Goal: Task Accomplishment & Management: Manage account settings

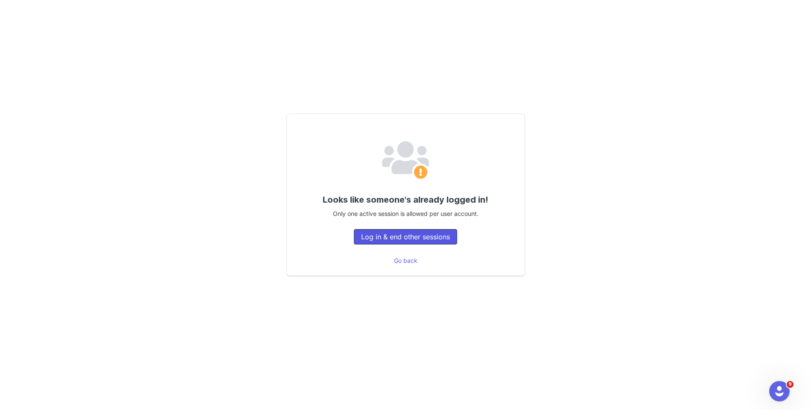
click at [363, 238] on button "Log in & end other sessions" at bounding box center [405, 236] width 103 height 15
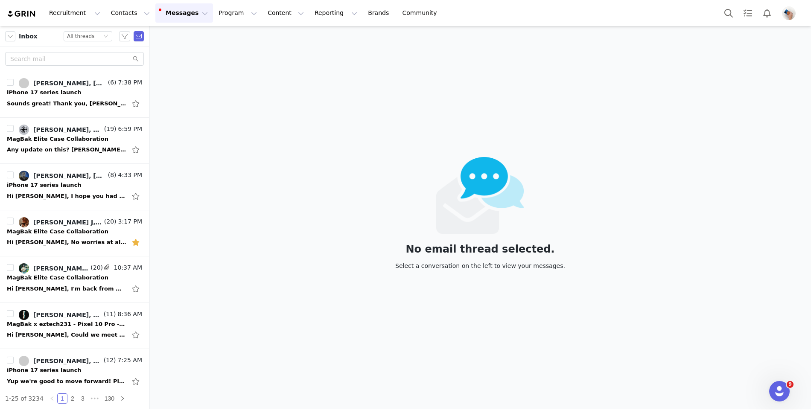
click at [192, 16] on button "Messages Messages" at bounding box center [184, 12] width 58 height 19
click at [246, 65] on div "No email thread selected. Select a conversation on the left to view your messag…" at bounding box center [479, 217] width 661 height 383
click at [56, 61] on input "text" at bounding box center [74, 59] width 139 height 14
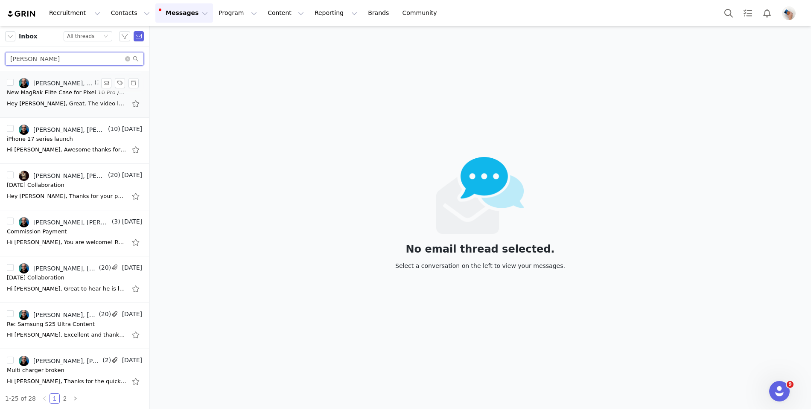
type input "[PERSON_NAME]"
click at [71, 102] on div "Hey [PERSON_NAME], Great. The video looks good. [PERSON_NAME] will get in touch…" at bounding box center [66, 103] width 119 height 9
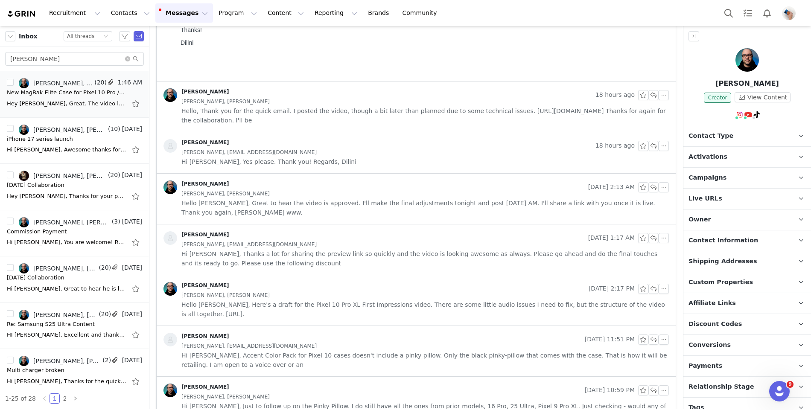
scroll to position [123, 0]
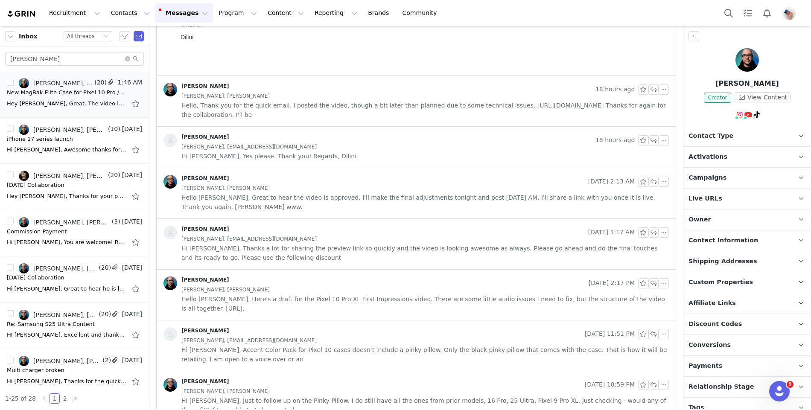
click at [300, 291] on div "[PERSON_NAME], [PERSON_NAME]" at bounding box center [424, 289] width 487 height 9
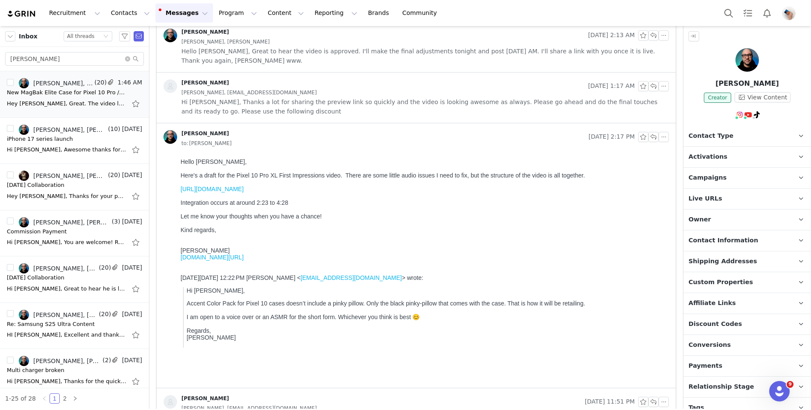
scroll to position [267, 0]
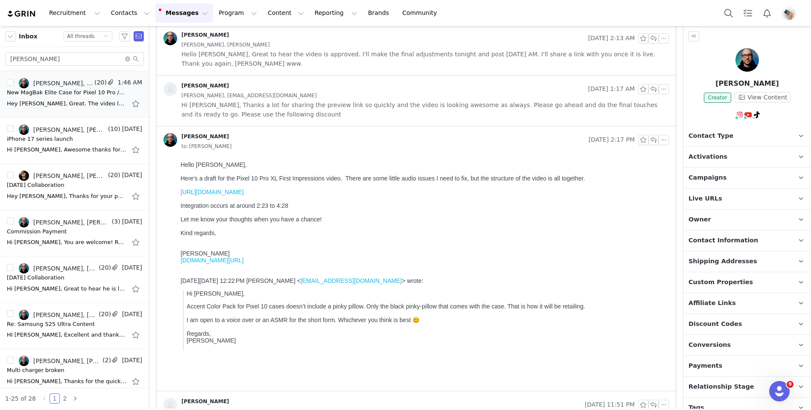
click at [277, 109] on span "Hi [PERSON_NAME], Thanks a lot for sharing the preview link so quickly and the …" at bounding box center [424, 109] width 487 height 19
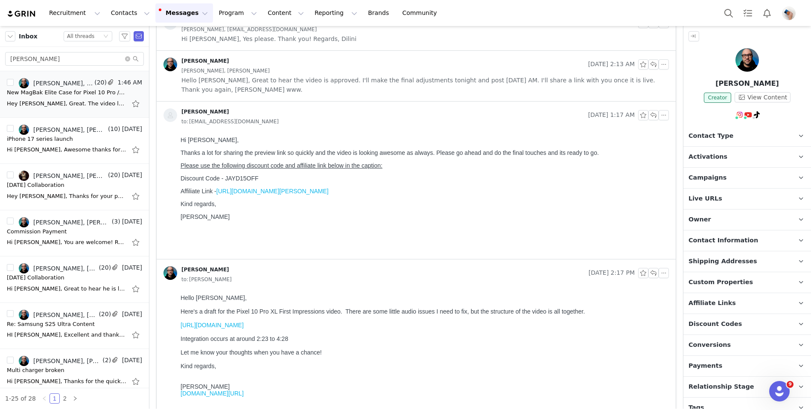
scroll to position [233, 0]
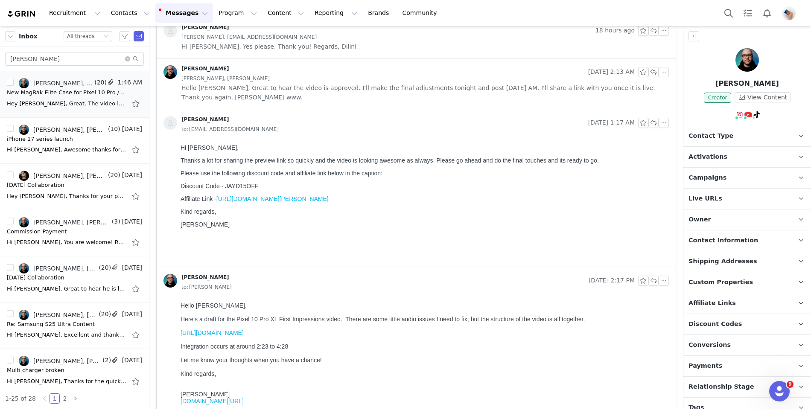
click at [278, 85] on span "Hello [PERSON_NAME], Great to hear the video is approved. I'll make the final a…" at bounding box center [424, 92] width 487 height 19
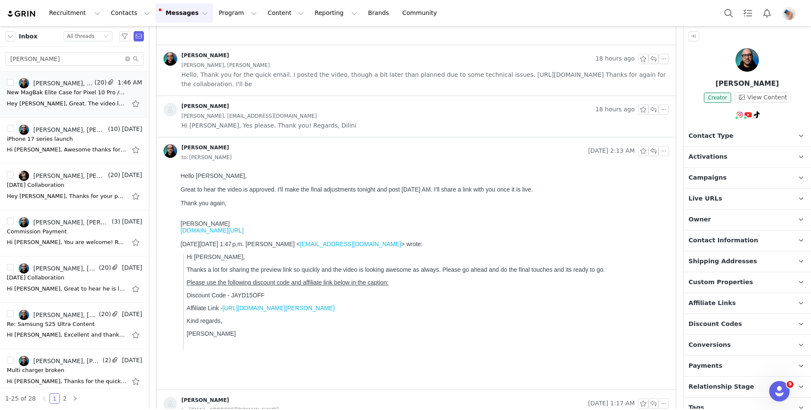
scroll to position [152, 0]
click at [276, 114] on span "[PERSON_NAME], [EMAIL_ADDRESS][DOMAIN_NAME]" at bounding box center [248, 117] width 135 height 9
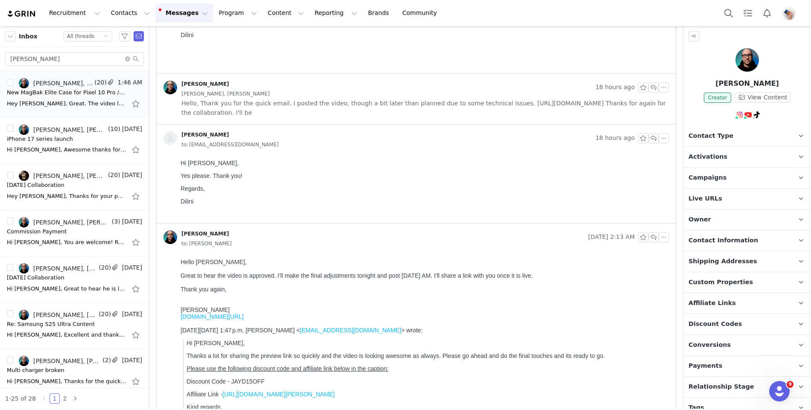
scroll to position [125, 0]
click at [277, 104] on span "Hello, Thank you for the quick email. I posted the video, though a bit later th…" at bounding box center [424, 108] width 487 height 19
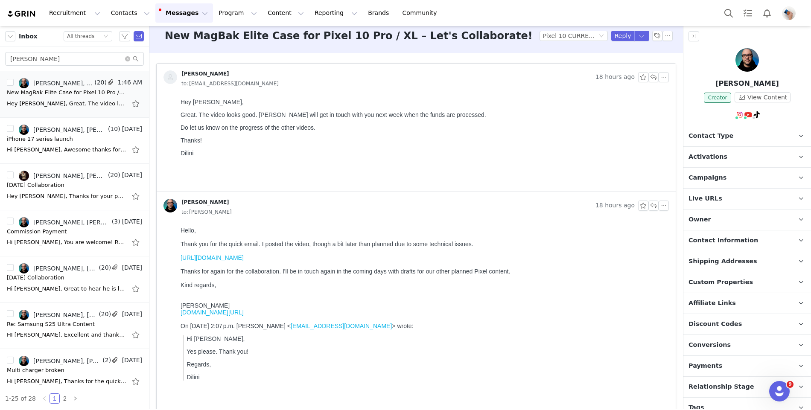
scroll to position [0, 0]
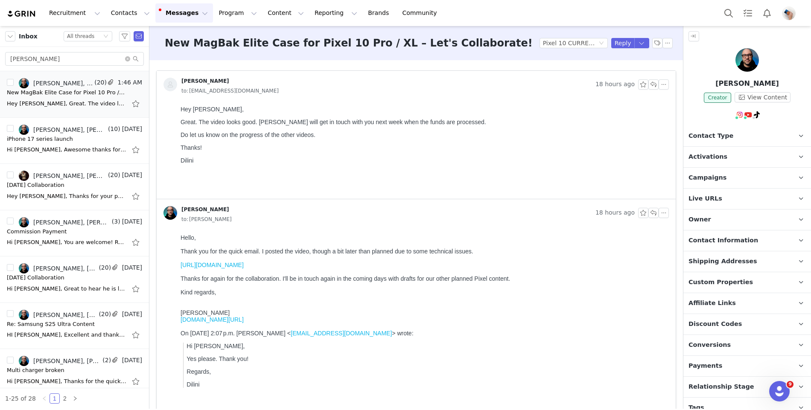
click at [230, 265] on link "[URL][DOMAIN_NAME]" at bounding box center [211, 264] width 63 height 7
click at [743, 133] on link "@[PERSON_NAME]" at bounding box center [748, 133] width 55 height 7
click at [720, 174] on span "Campaigns" at bounding box center [707, 177] width 38 height 9
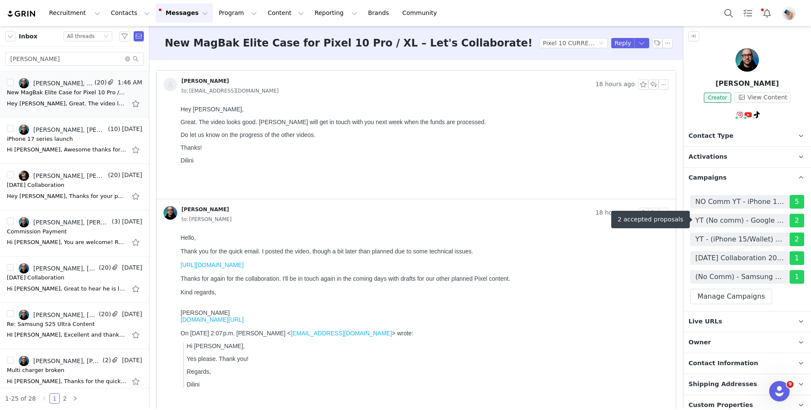
click at [752, 219] on span "YT (No comm) - Google Pixel 10 Series Elite (06/2025)" at bounding box center [739, 220] width 89 height 10
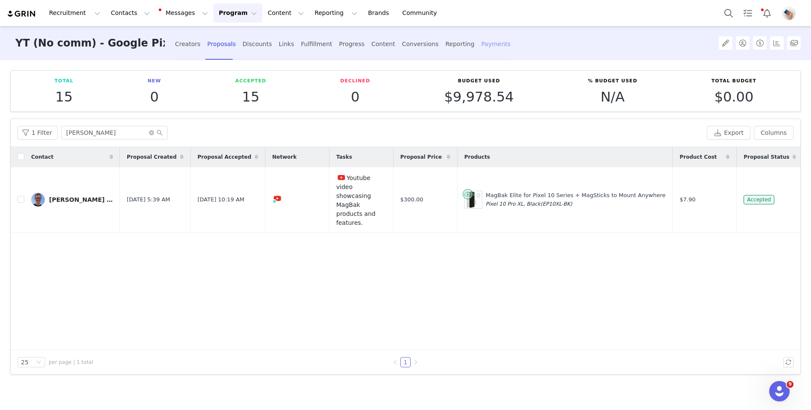
click at [481, 44] on div "Payments" at bounding box center [495, 44] width 29 height 23
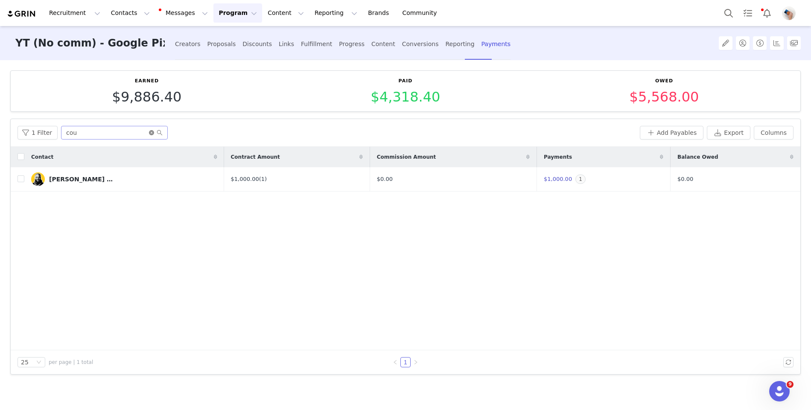
click at [149, 133] on icon "icon: close-circle" at bounding box center [151, 132] width 5 height 5
click at [125, 133] on input "text" at bounding box center [114, 133] width 107 height 14
type input "[PERSON_NAME]"
click at [660, 128] on button "Add Payables" at bounding box center [671, 133] width 64 height 14
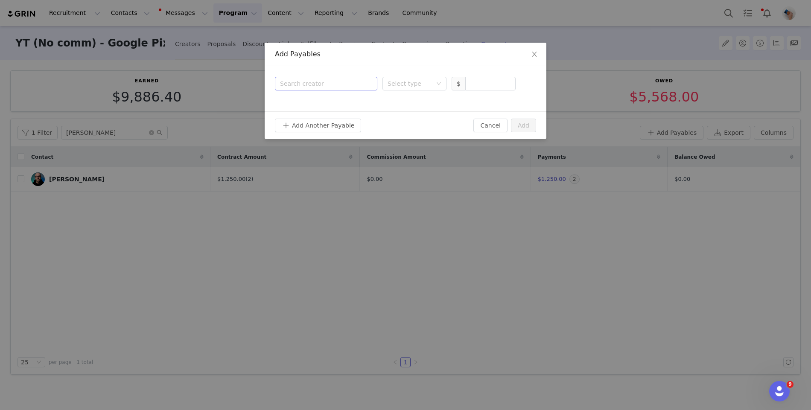
click at [315, 86] on div "Search creator" at bounding box center [324, 83] width 88 height 9
type input "[PERSON_NAME]"
click at [330, 104] on p "[PERSON_NAME]" at bounding box center [338, 103] width 61 height 9
click at [417, 85] on div "Select type" at bounding box center [409, 83] width 44 height 9
click at [416, 99] on li "Proposal" at bounding box center [414, 101] width 64 height 14
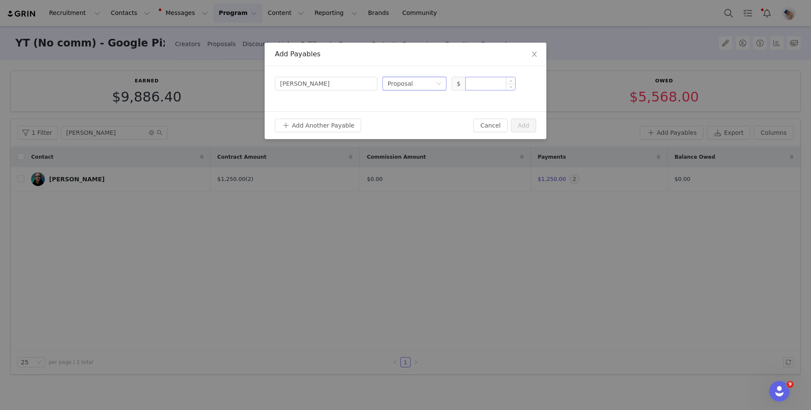
click at [496, 87] on input at bounding box center [489, 83] width 49 height 13
type input "850"
click at [453, 128] on div "Add Another Payable" at bounding box center [374, 126] width 198 height 14
click at [527, 121] on button "Add" at bounding box center [523, 126] width 25 height 14
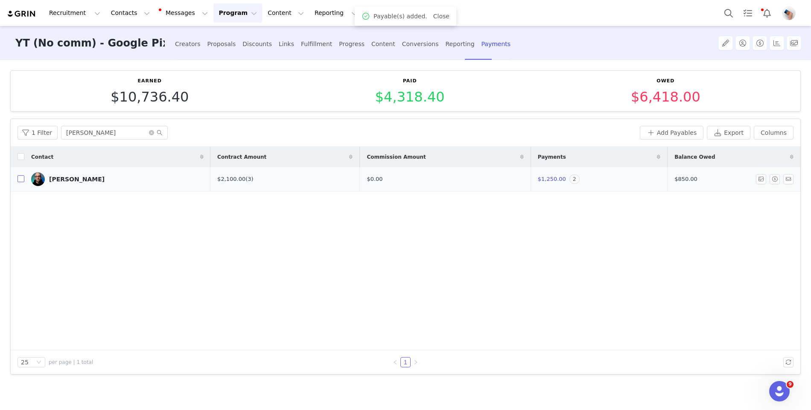
click at [18, 177] on input "checkbox" at bounding box center [20, 178] width 7 height 7
checkbox input "true"
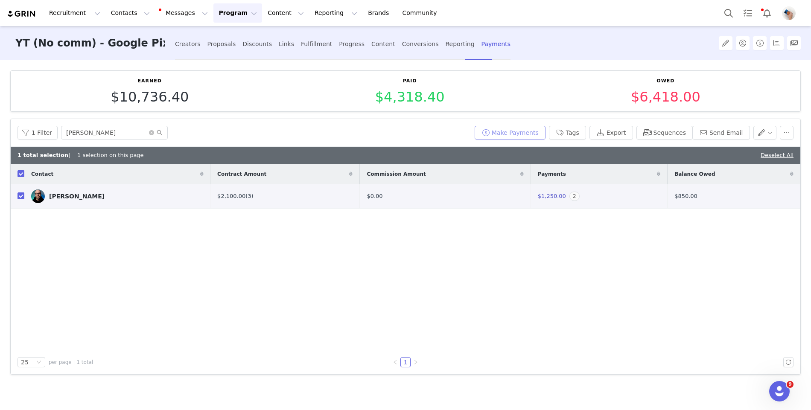
click at [508, 133] on button "Make Payments" at bounding box center [509, 133] width 71 height 14
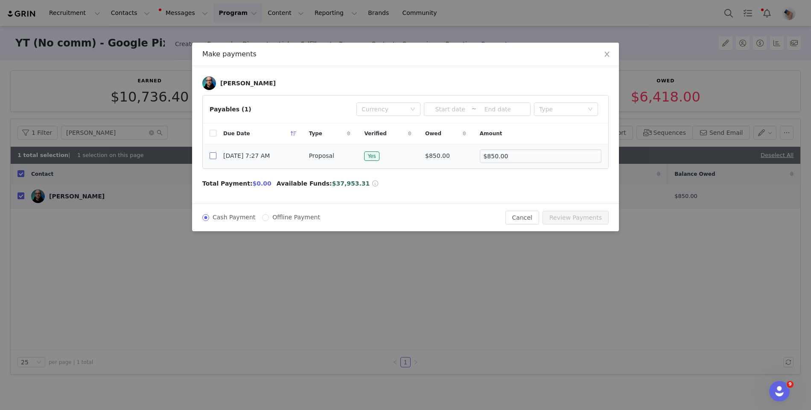
click at [210, 157] on input "checkbox" at bounding box center [212, 155] width 7 height 7
checkbox input "true"
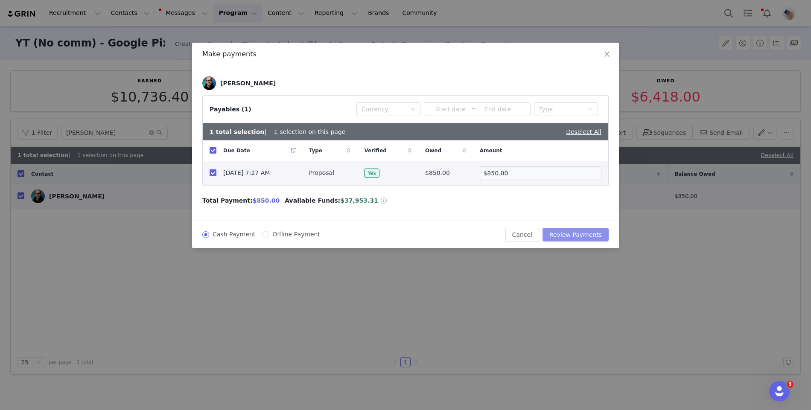
click at [582, 236] on button "Review Payments" at bounding box center [575, 235] width 66 height 14
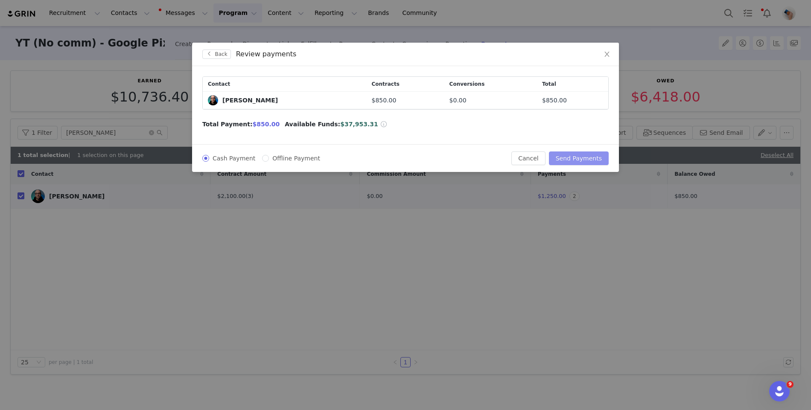
click at [570, 154] on button "Send Payments" at bounding box center [579, 158] width 60 height 14
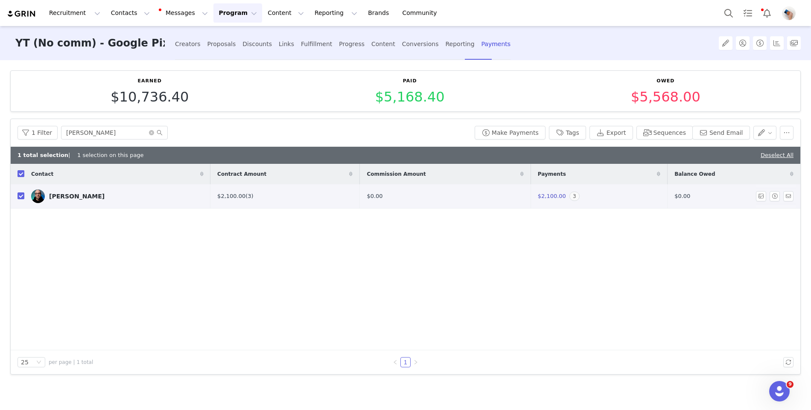
click at [63, 195] on div "[PERSON_NAME]" at bounding box center [76, 196] width 55 height 7
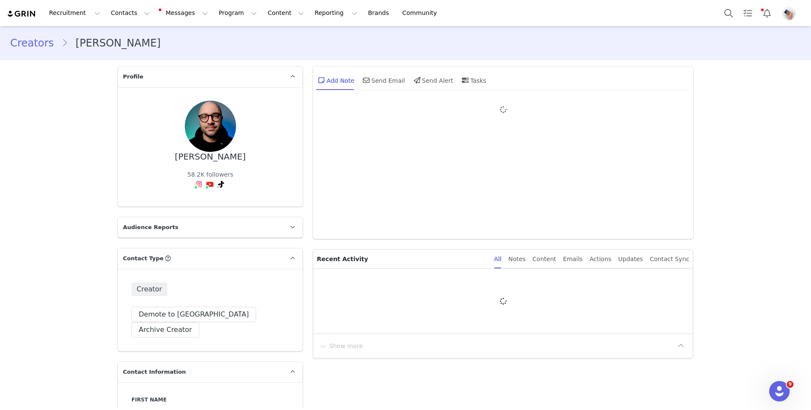
type input "+1 ([GEOGRAPHIC_DATA])"
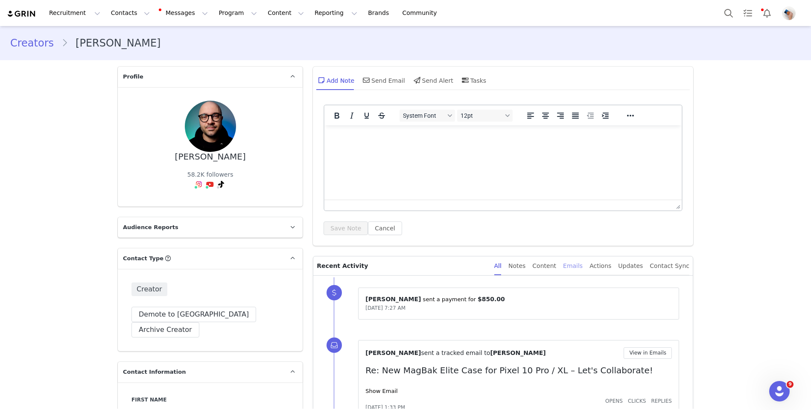
click at [575, 269] on div "Emails" at bounding box center [573, 265] width 20 height 19
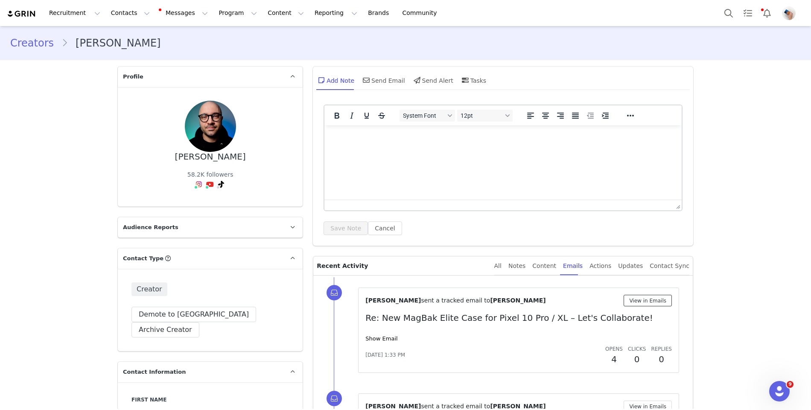
click at [649, 299] on button "View in Emails" at bounding box center [647, 301] width 48 height 12
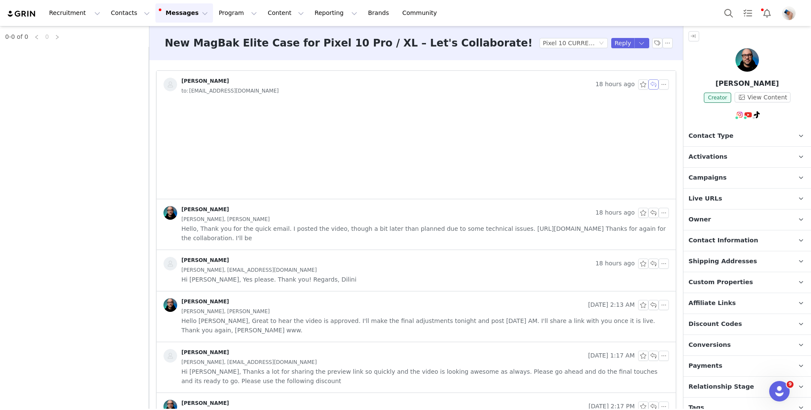
click at [652, 84] on button "button" at bounding box center [653, 84] width 10 height 10
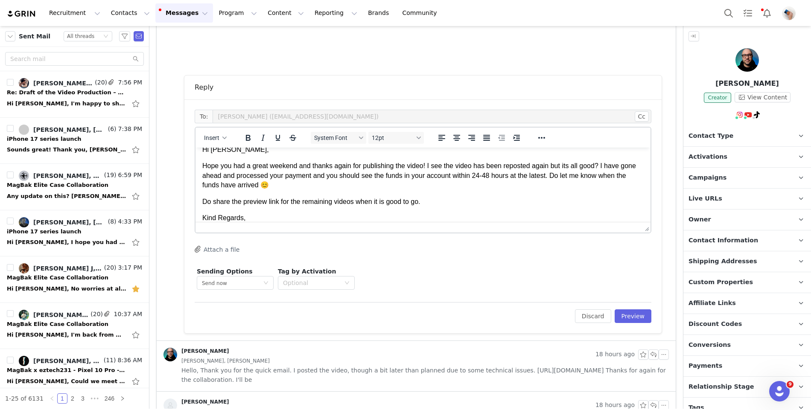
scroll to position [9, 0]
drag, startPoint x: 603, startPoint y: 168, endPoint x: 436, endPoint y: 166, distance: 167.7
click at [436, 167] on p "Hope you had a great weekend and thanks again for publishing the video! I see t…" at bounding box center [422, 176] width 441 height 29
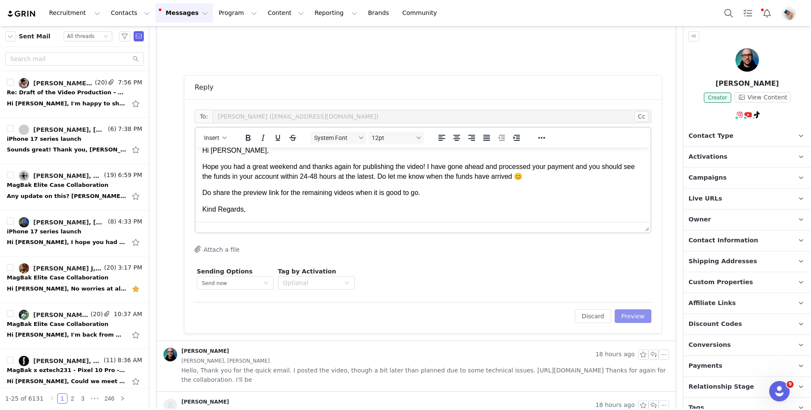
click at [625, 317] on button "Preview" at bounding box center [632, 316] width 37 height 14
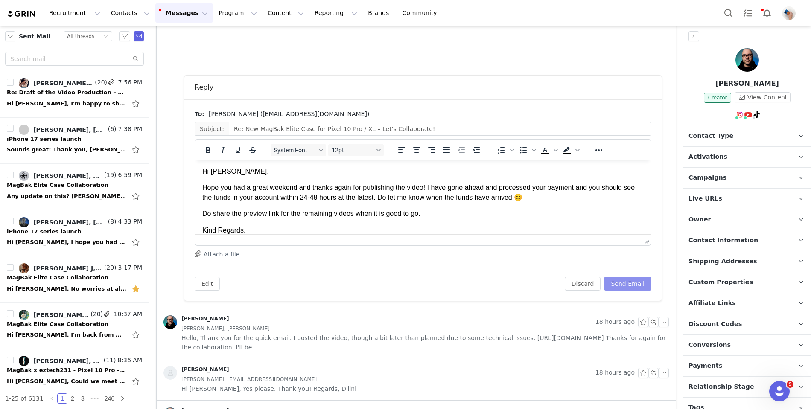
scroll to position [0, 0]
click at [625, 278] on button "Send Email" at bounding box center [627, 284] width 47 height 14
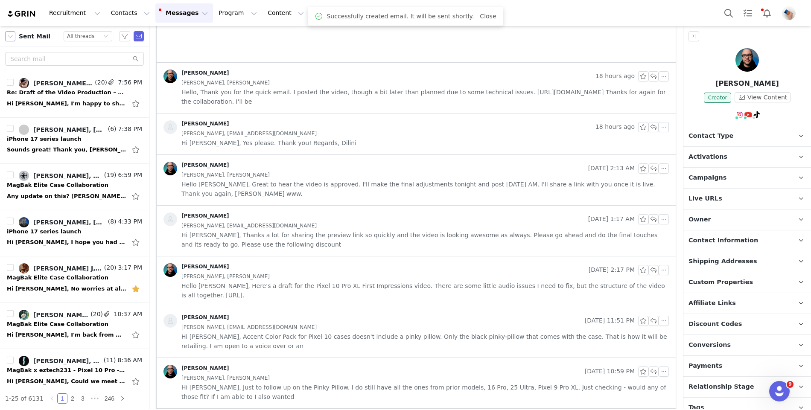
click at [10, 32] on button "button" at bounding box center [10, 36] width 10 height 10
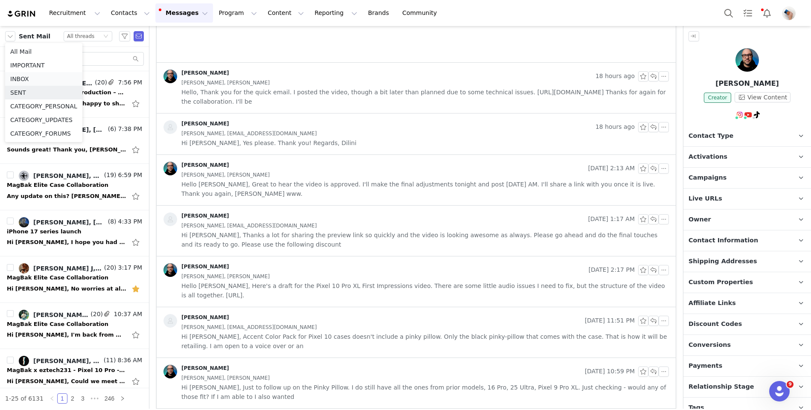
click at [33, 77] on li "INBOX" at bounding box center [43, 79] width 77 height 14
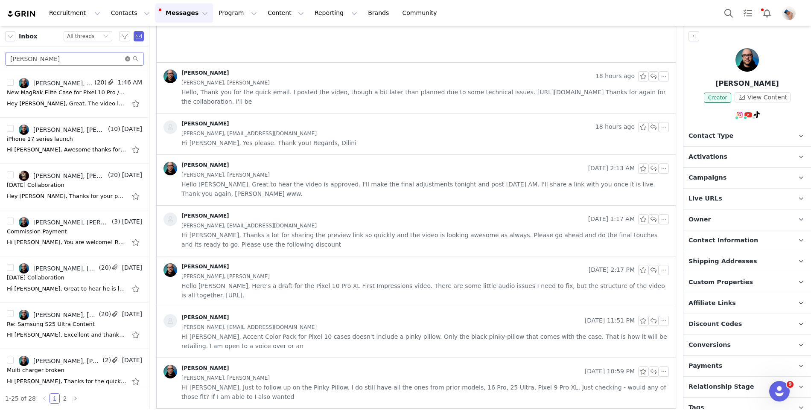
click at [128, 59] on icon "icon: close-circle" at bounding box center [127, 58] width 5 height 5
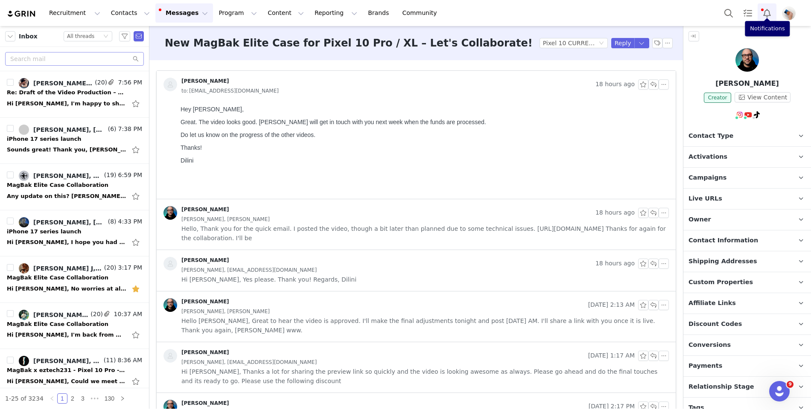
click at [767, 18] on button "Notifications" at bounding box center [766, 12] width 19 height 19
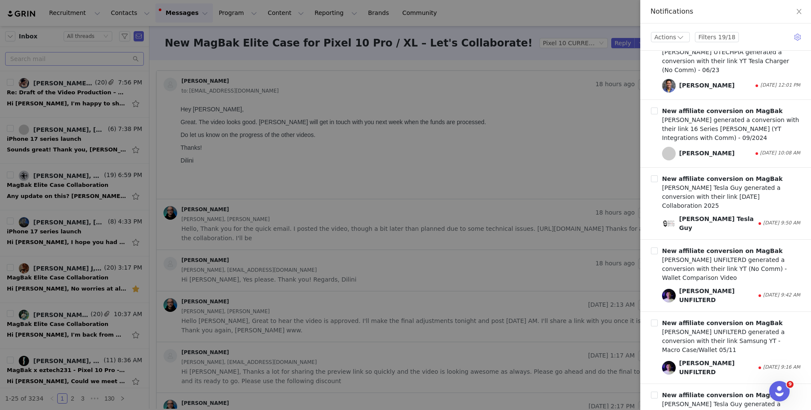
scroll to position [1066, 0]
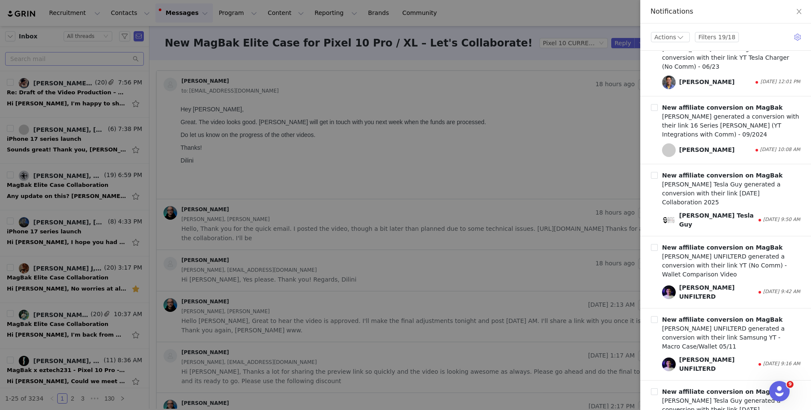
click at [496, 184] on div at bounding box center [405, 205] width 811 height 410
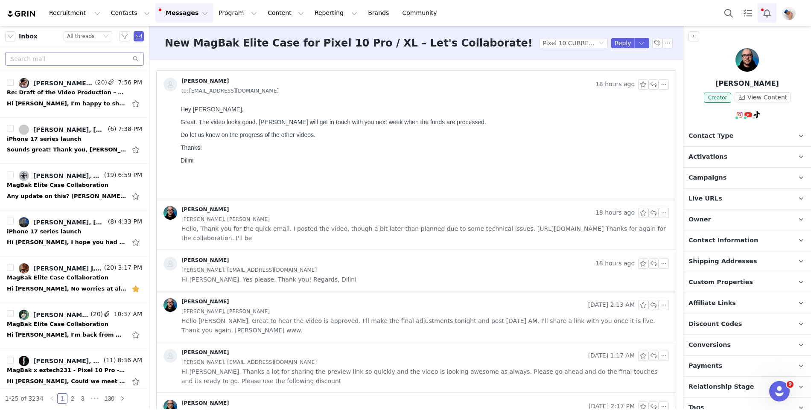
click at [766, 12] on button "Notifications" at bounding box center [766, 12] width 19 height 19
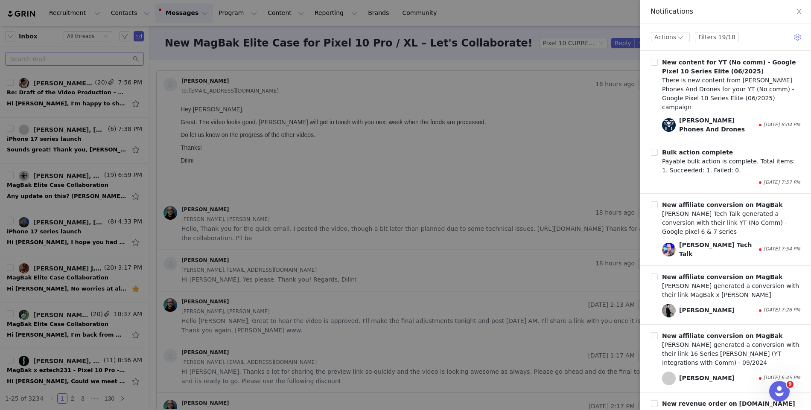
click at [493, 184] on div at bounding box center [405, 205] width 811 height 410
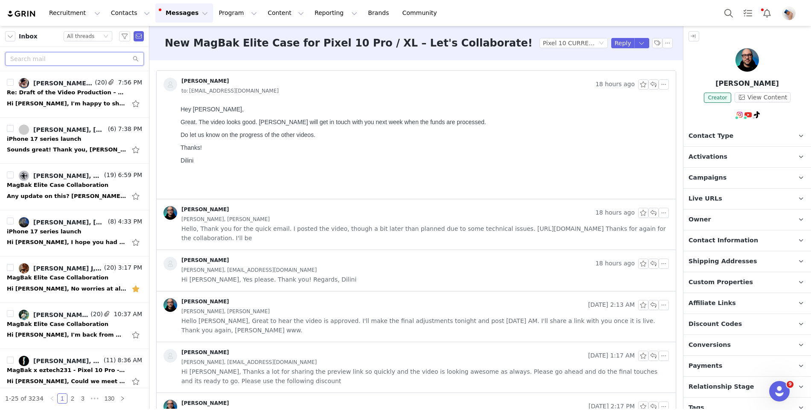
click at [56, 58] on input "text" at bounding box center [74, 59] width 139 height 14
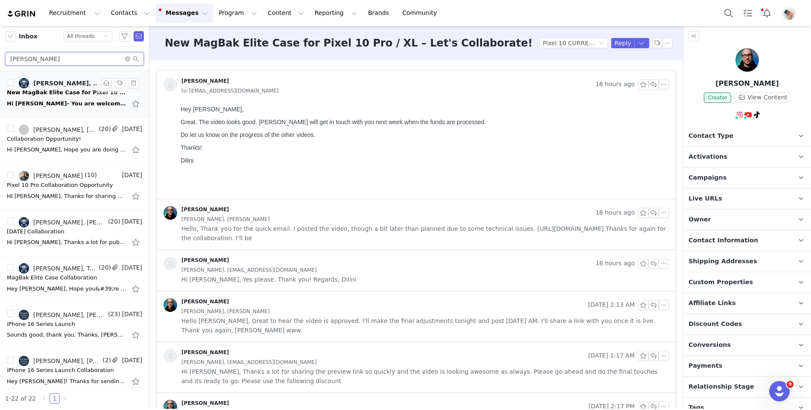
type input "[PERSON_NAME]"
click at [57, 92] on div "New MagBak Elite Case for Pixel 10 Pro / XL – Let's Collaborate!" at bounding box center [66, 92] width 119 height 9
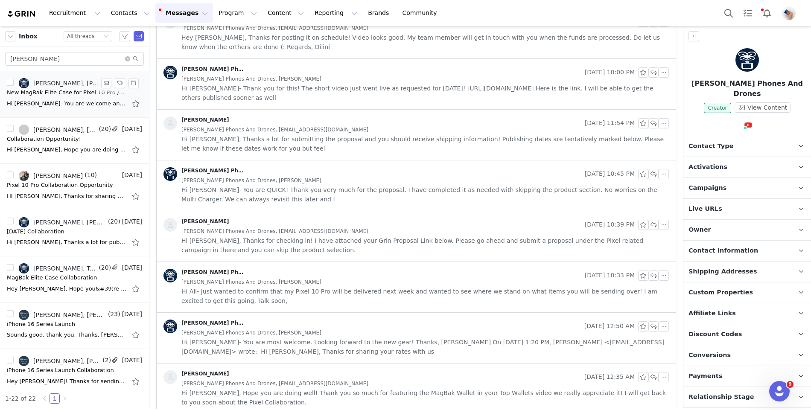
scroll to position [338, 0]
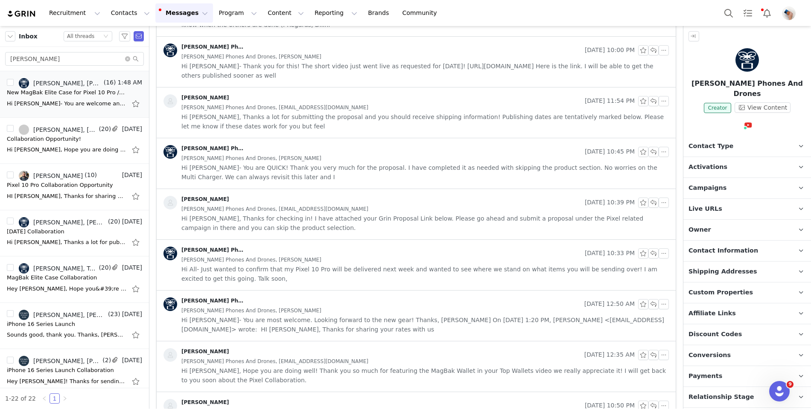
click at [296, 272] on span "Hi All- Just wanted to confirm that my Pixel 10 Pro will be delivered next week…" at bounding box center [424, 273] width 487 height 19
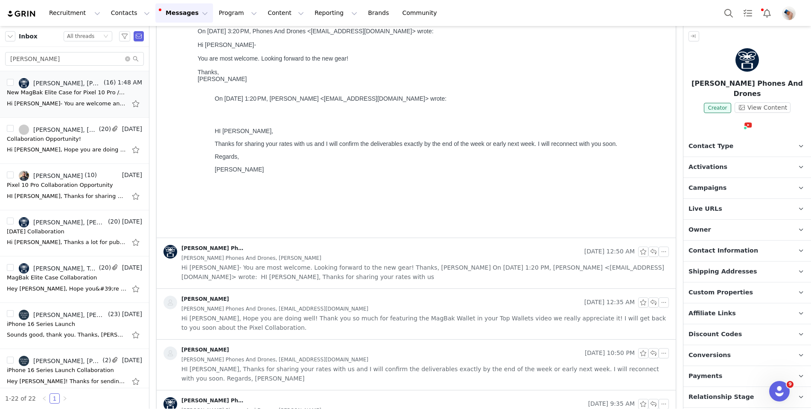
scroll to position [659, 0]
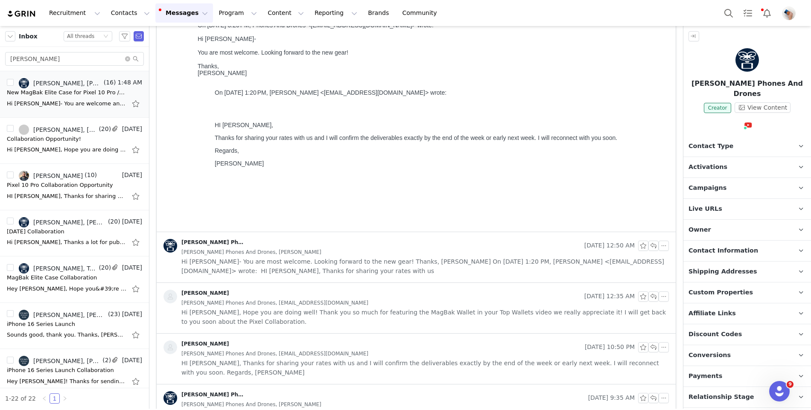
click at [304, 308] on span "Hi [PERSON_NAME], Hope you are doing well! Thank you so much for featuring the …" at bounding box center [424, 317] width 487 height 19
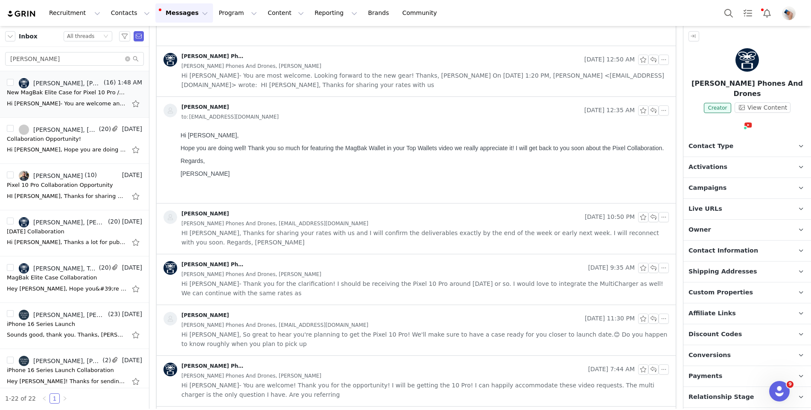
scroll to position [848, 0]
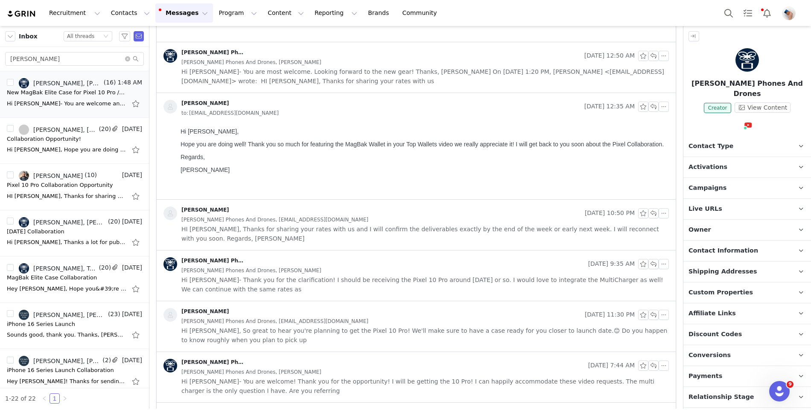
click at [304, 224] on span "HI [PERSON_NAME], Thanks for sharing your rates with us and I will confirm the …" at bounding box center [424, 233] width 487 height 19
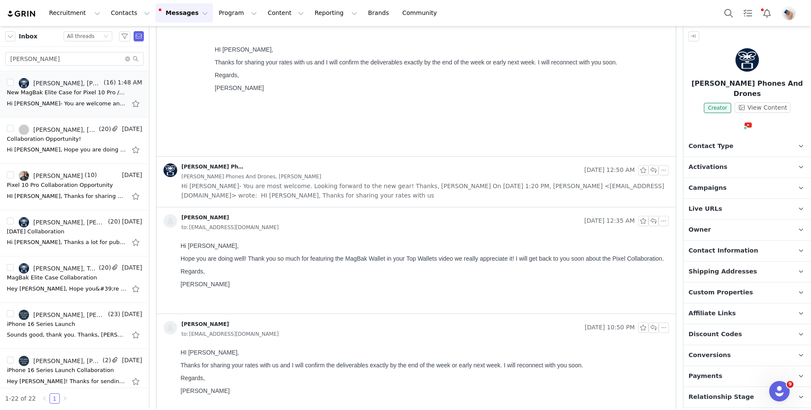
scroll to position [723, 0]
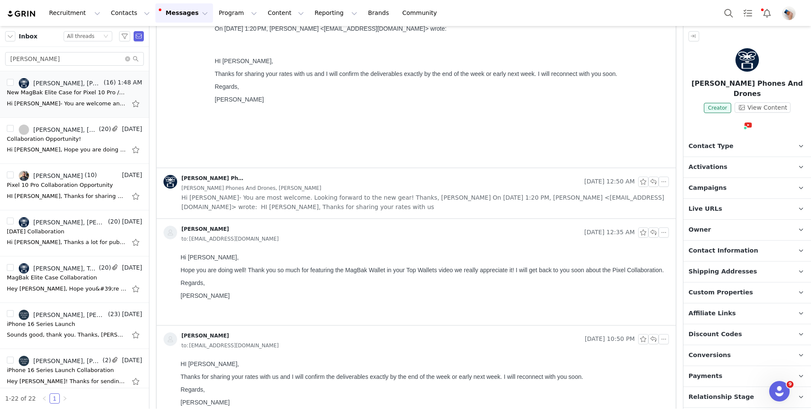
click at [304, 196] on span "Hi [PERSON_NAME]- You are most welcome. Looking forward to the new gear! Thanks…" at bounding box center [424, 202] width 487 height 19
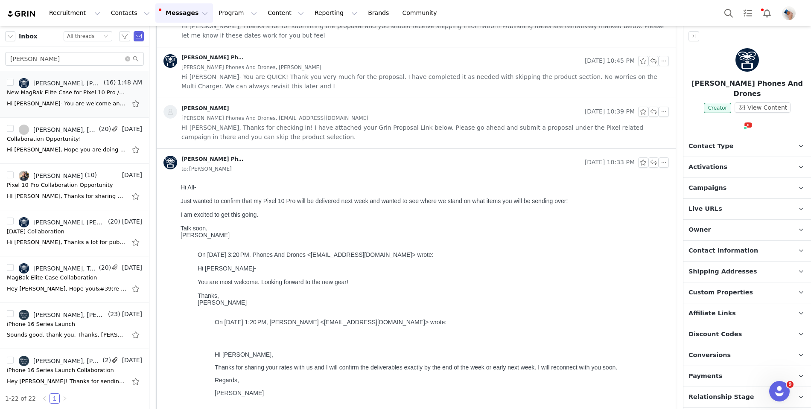
scroll to position [425, 0]
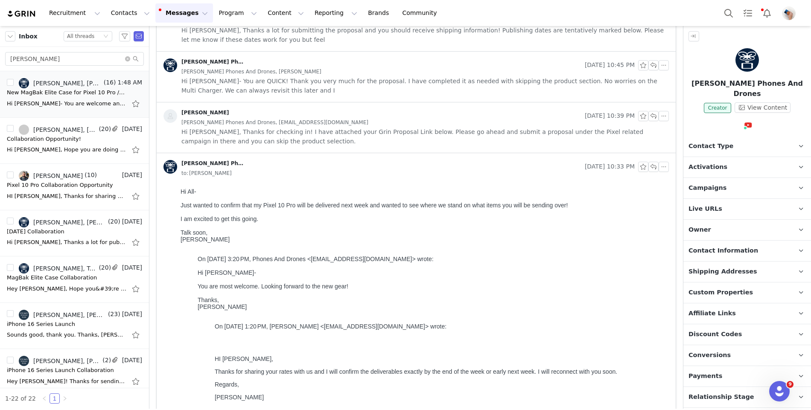
click at [302, 136] on span "Hi [PERSON_NAME], Thanks for checking in! I have attached your Grin Proposal Li…" at bounding box center [424, 136] width 487 height 19
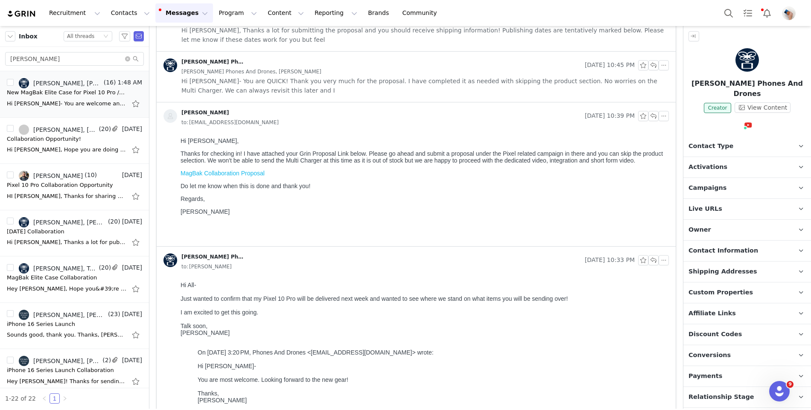
scroll to position [379, 0]
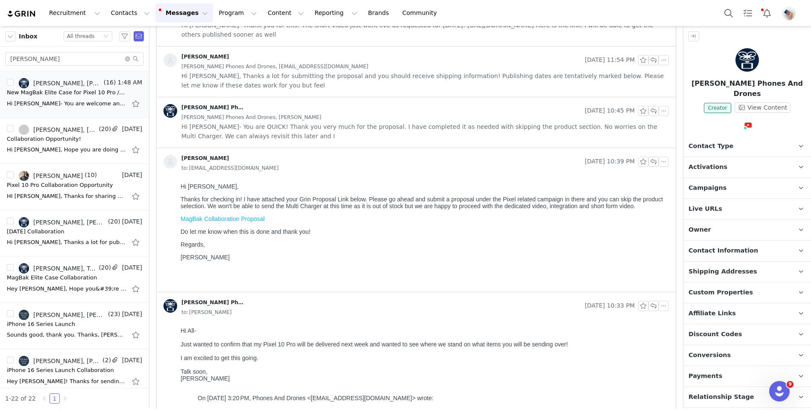
click at [302, 132] on span "Hi [PERSON_NAME]- You are QUICK! Thank you very much for the proposal. I have c…" at bounding box center [424, 131] width 487 height 19
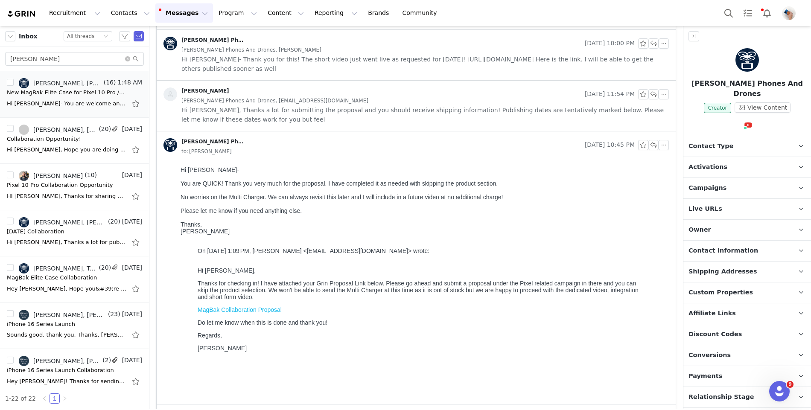
scroll to position [334, 0]
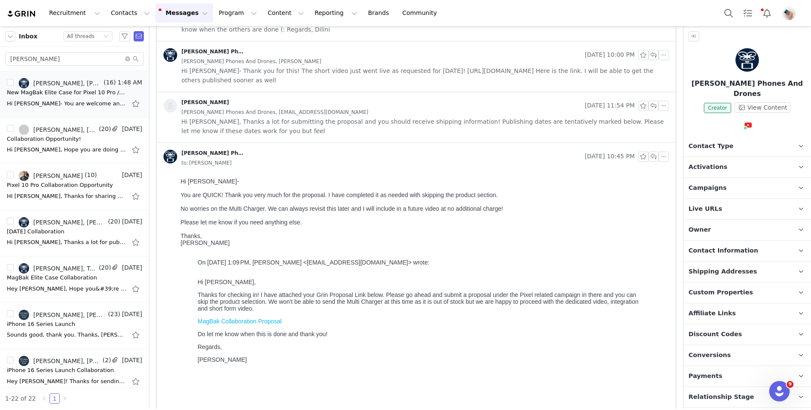
click at [302, 131] on span "Hi [PERSON_NAME], Thanks a lot for submitting the proposal and you should recei…" at bounding box center [424, 126] width 487 height 19
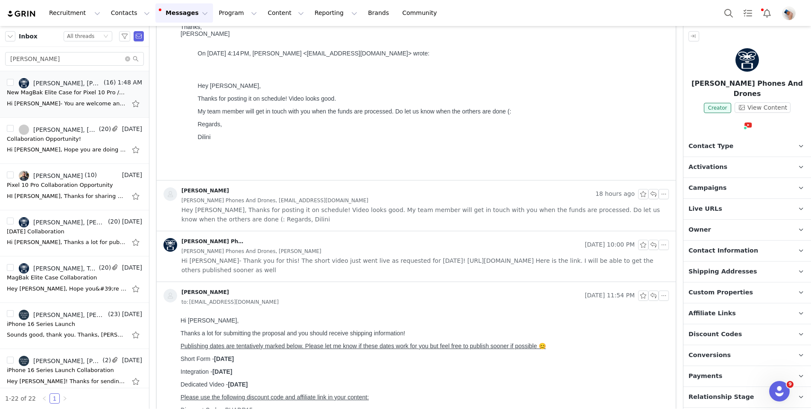
scroll to position [150, 0]
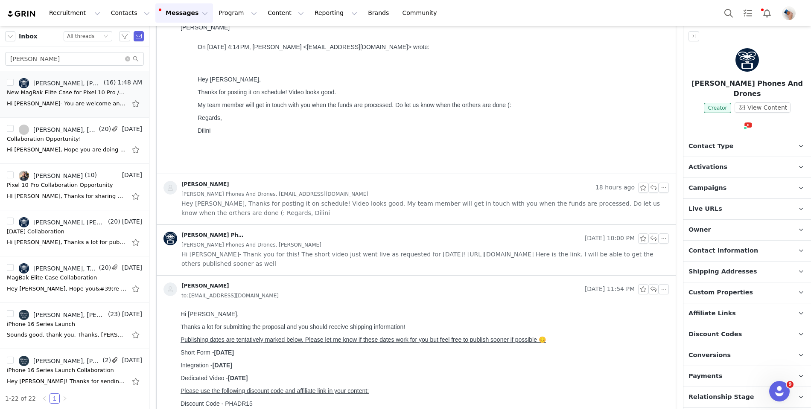
click at [299, 250] on span "Hi [PERSON_NAME]- Thank you for this! The short video just went live as request…" at bounding box center [424, 259] width 487 height 19
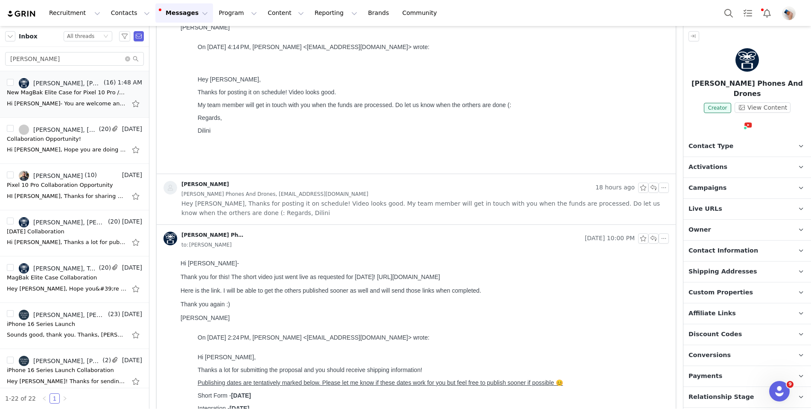
scroll to position [0, 0]
click at [296, 200] on span "Hey [PERSON_NAME], Thanks for posting it on schedule! Video looks good. My team…" at bounding box center [424, 208] width 487 height 19
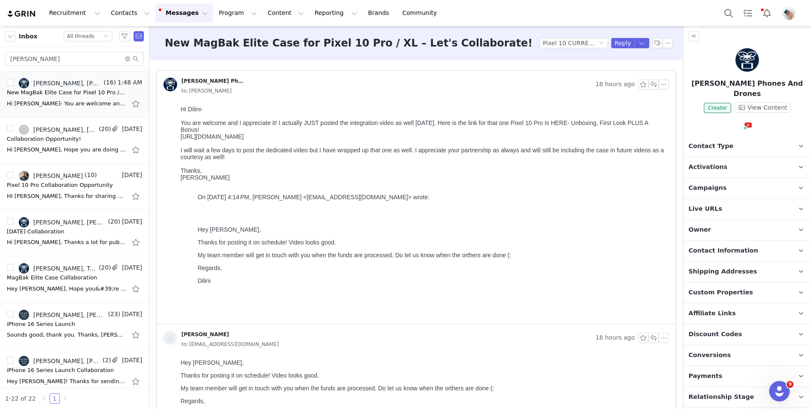
click at [192, 139] on div "[URL][DOMAIN_NAME]" at bounding box center [422, 136] width 485 height 7
copy div "[URL][DOMAIN_NAME]"
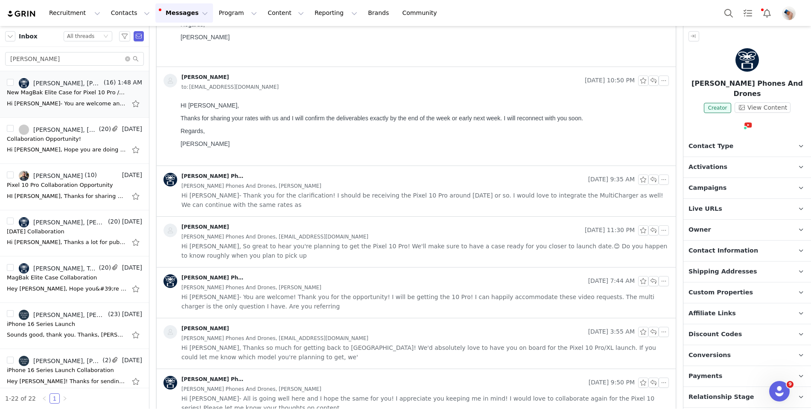
scroll to position [2029, 0]
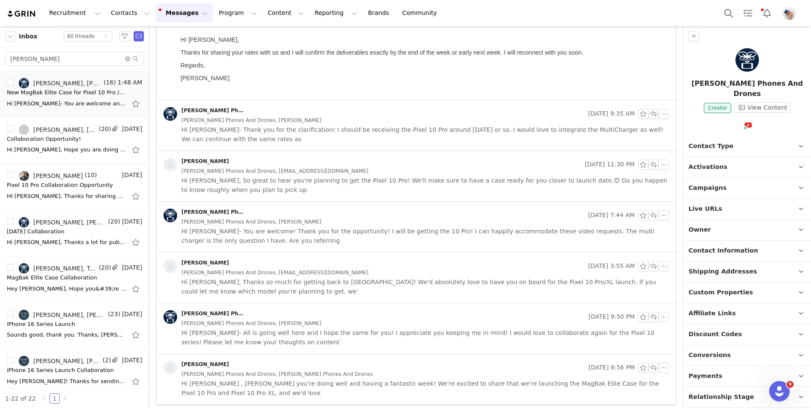
click at [322, 350] on div "[PERSON_NAME] Phones And Drones [DATE] 9:50 PM [PERSON_NAME] Phones And Drones,…" at bounding box center [416, 328] width 519 height 50
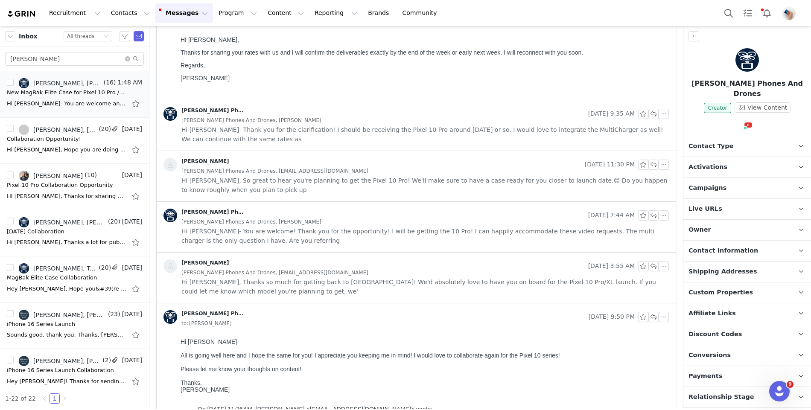
scroll to position [0, 0]
click at [313, 278] on span "Hi [PERSON_NAME], Thanks so much for getting back to [GEOGRAPHIC_DATA]! We'd ab…" at bounding box center [424, 286] width 487 height 19
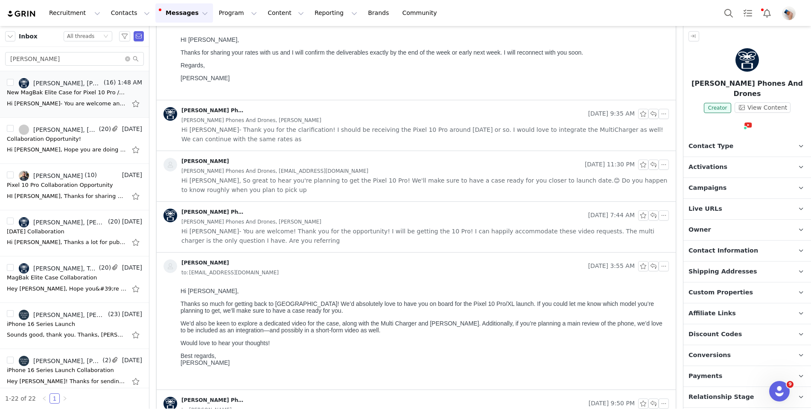
click at [306, 234] on span "Hi [PERSON_NAME]- You are welcome! Thank you for the opportunity! I will be get…" at bounding box center [424, 236] width 487 height 19
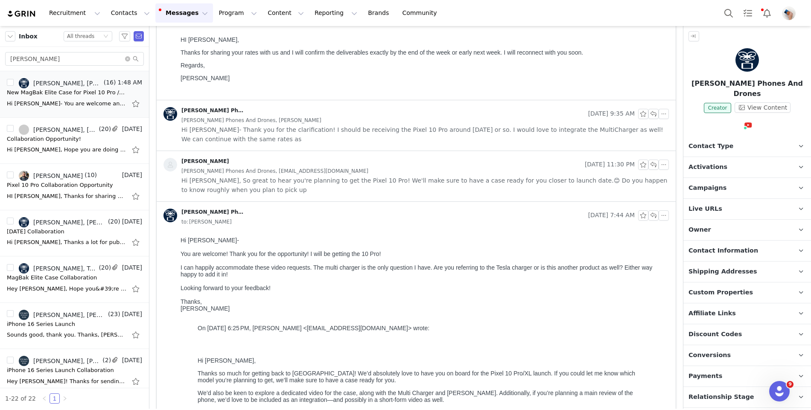
click at [299, 191] on span "Hi [PERSON_NAME], So great to hear you're planning to get the Pixel 10 Pro! We'…" at bounding box center [424, 185] width 487 height 19
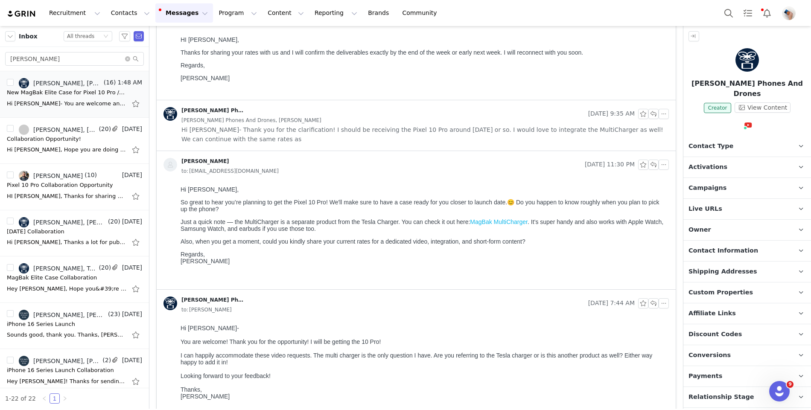
click at [299, 112] on div "[PERSON_NAME] Phones And Drones" at bounding box center [373, 114] width 421 height 14
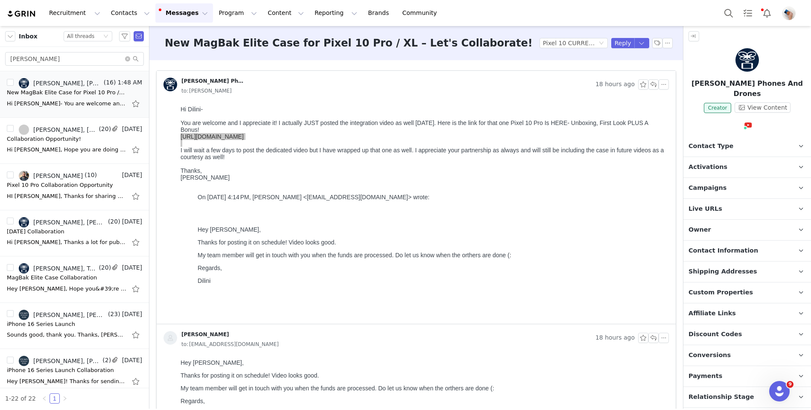
click at [732, 180] on p "Campaigns Any campaigns associated with a contact will be available to them via…" at bounding box center [736, 188] width 107 height 20
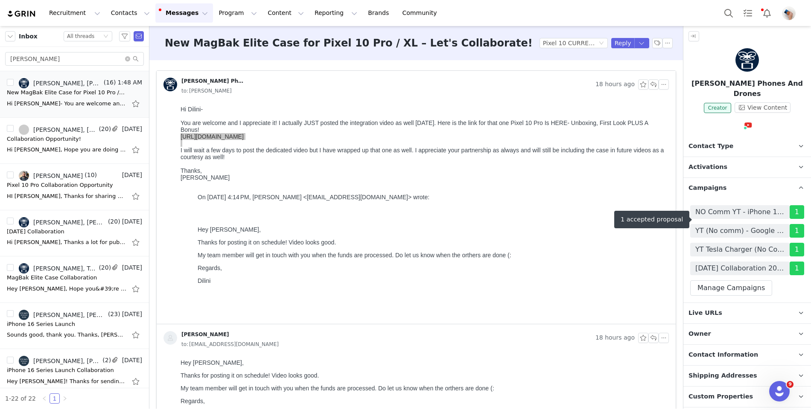
click at [740, 226] on span "YT (No comm) - Google Pixel 10 Series Elite (06/2025)" at bounding box center [739, 231] width 89 height 10
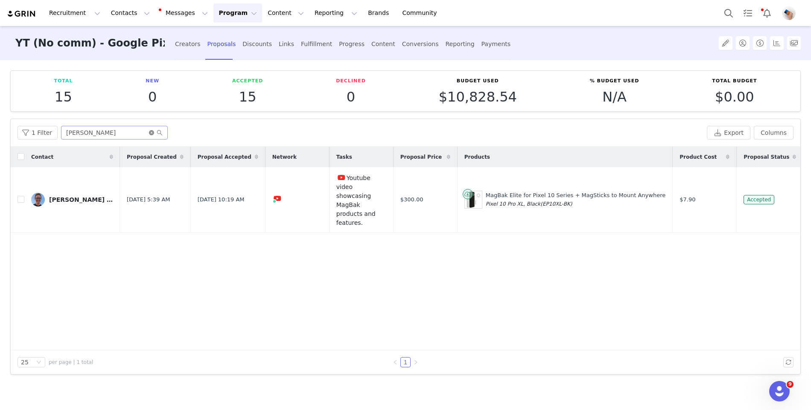
click at [149, 134] on icon "icon: close-circle" at bounding box center [151, 132] width 5 height 5
click at [136, 132] on input "text" at bounding box center [114, 133] width 107 height 14
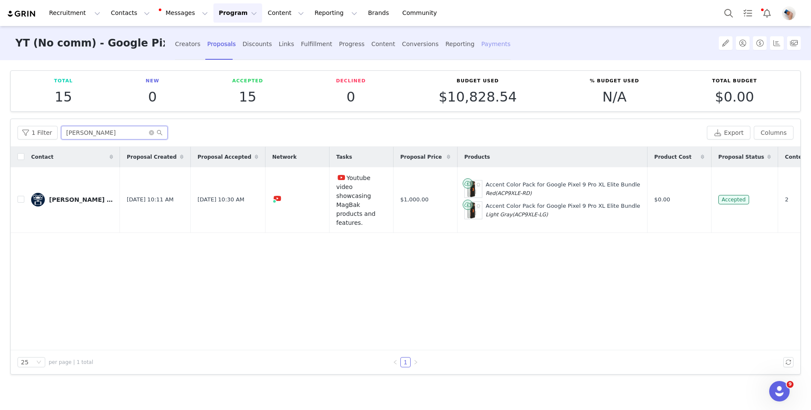
type input "[PERSON_NAME]"
click at [481, 43] on div "Payments" at bounding box center [495, 44] width 29 height 23
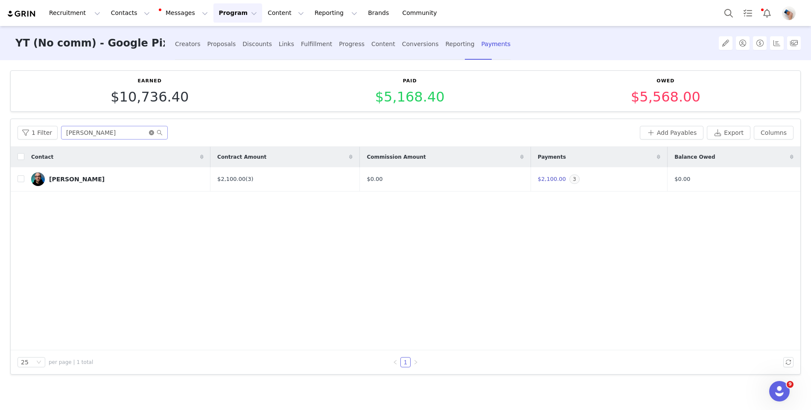
click at [149, 132] on icon "icon: close-circle" at bounding box center [151, 132] width 5 height 5
click at [128, 132] on input "text" at bounding box center [114, 133] width 107 height 14
type input "[PERSON_NAME]"
click at [20, 181] on input "checkbox" at bounding box center [20, 178] width 7 height 7
checkbox input "true"
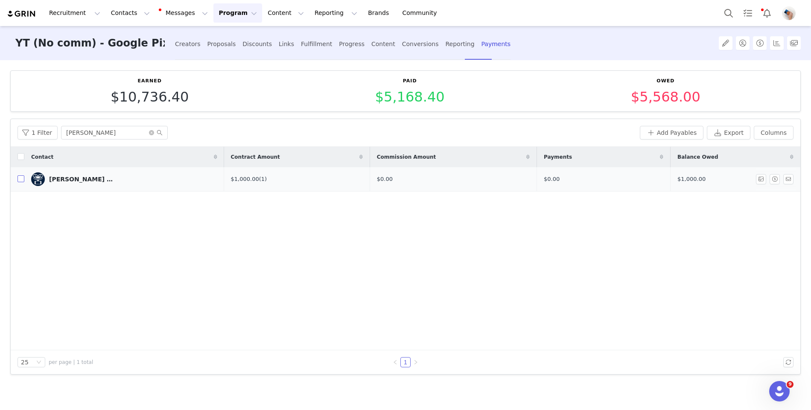
checkbox input "true"
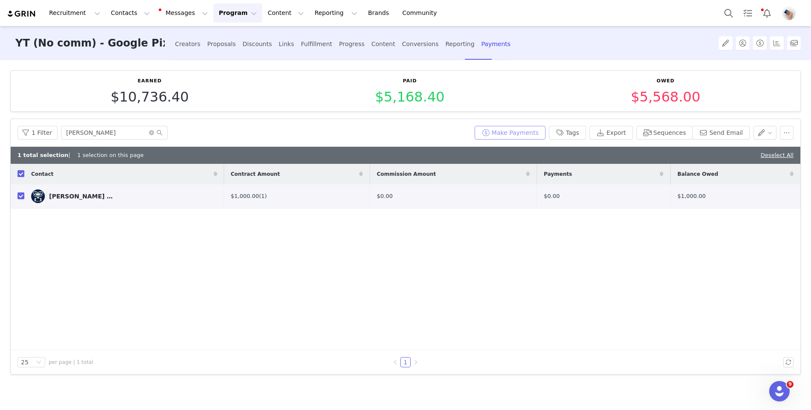
click at [520, 132] on button "Make Payments" at bounding box center [509, 133] width 71 height 14
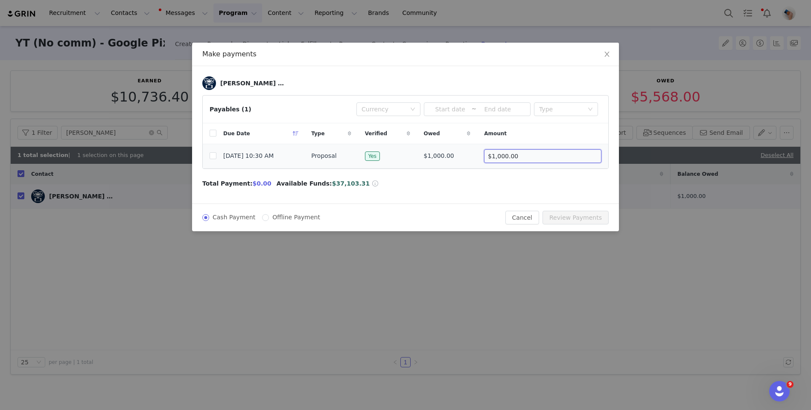
click at [517, 157] on input "$1,000.00" at bounding box center [542, 156] width 117 height 14
type input "$500.00"
click at [475, 184] on div "Total Payment: $0.00 Available Funds: $37,103.31" at bounding box center [405, 183] width 406 height 9
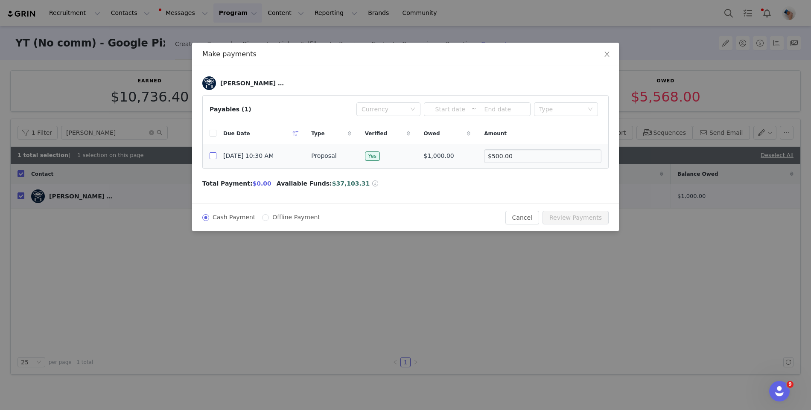
click at [212, 157] on input "checkbox" at bounding box center [212, 155] width 7 height 7
checkbox input "true"
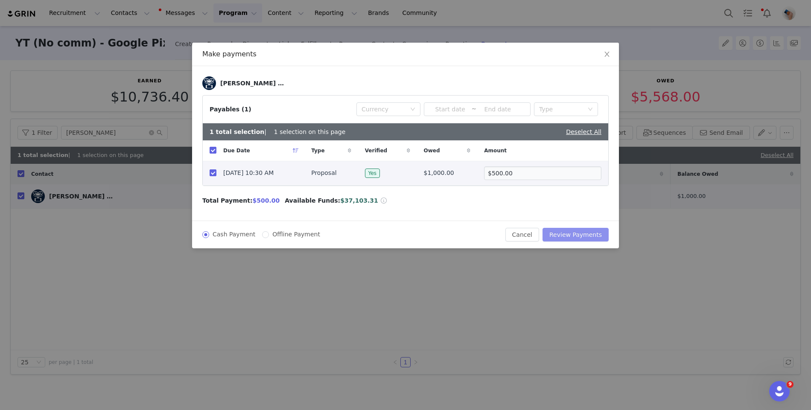
click at [553, 232] on button "Review Payments" at bounding box center [575, 235] width 66 height 14
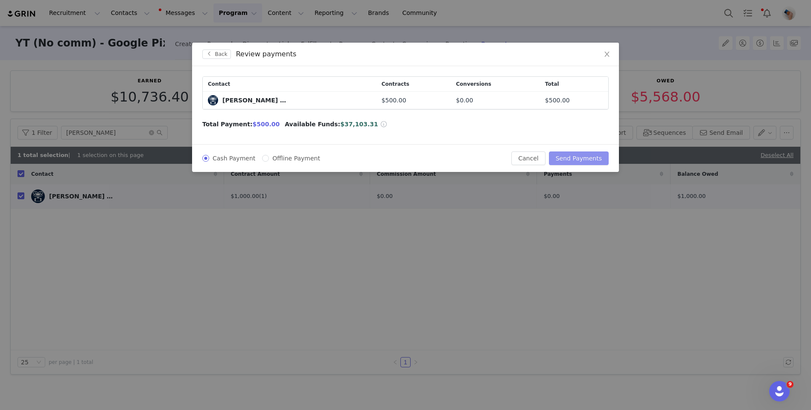
click at [567, 160] on button "Send Payments" at bounding box center [579, 158] width 60 height 14
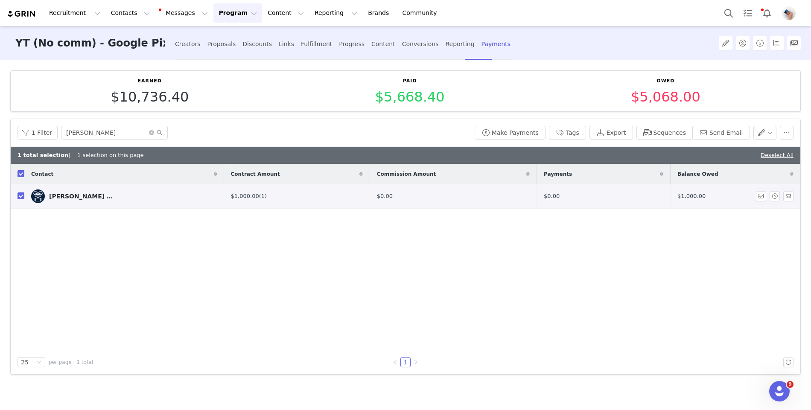
click at [86, 195] on div "[PERSON_NAME] Phones And Drones" at bounding box center [81, 196] width 64 height 7
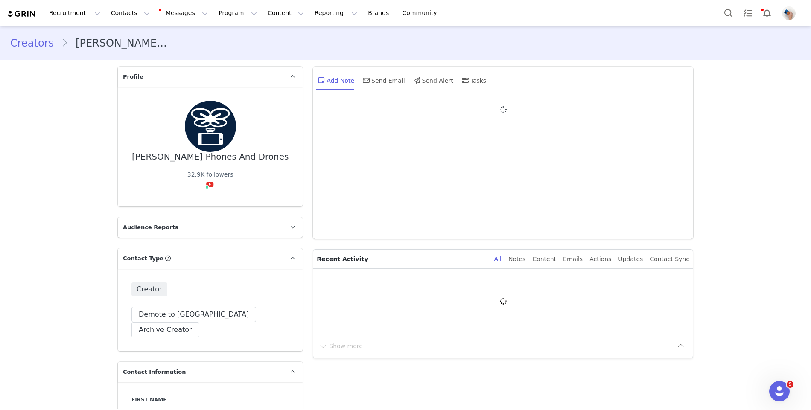
type input "+1 ([GEOGRAPHIC_DATA])"
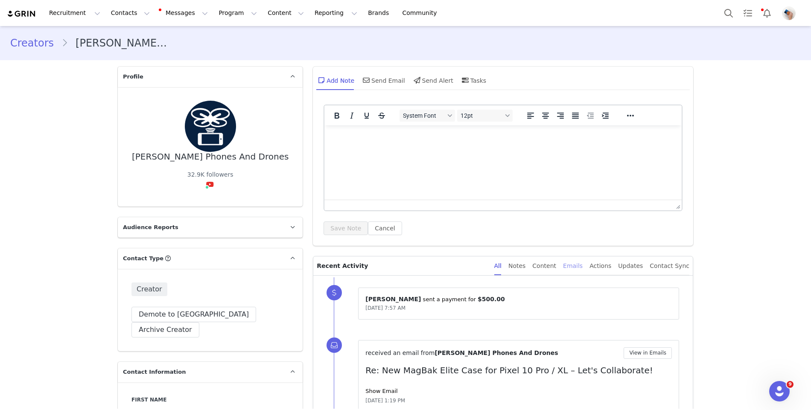
click at [580, 268] on div "Emails" at bounding box center [573, 265] width 20 height 19
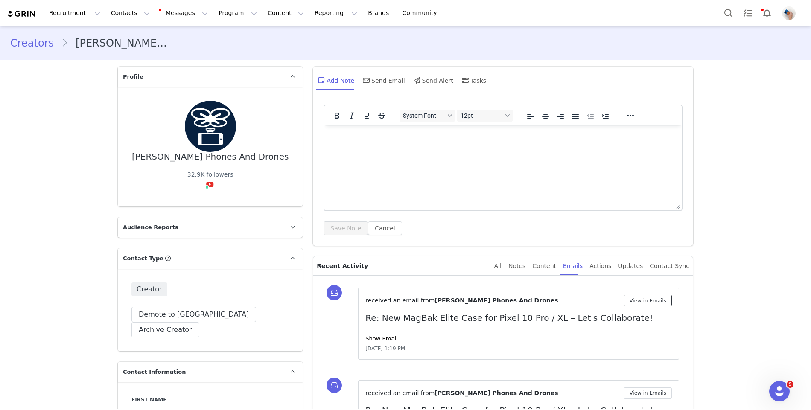
click at [642, 304] on button "View in Emails" at bounding box center [647, 301] width 48 height 12
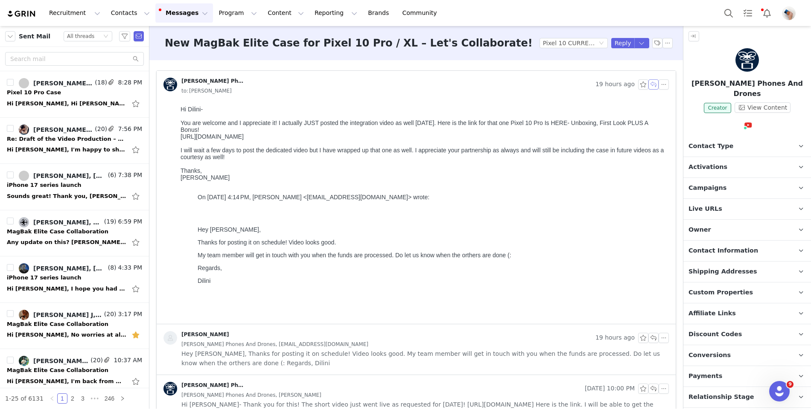
click at [655, 82] on button "button" at bounding box center [653, 84] width 10 height 10
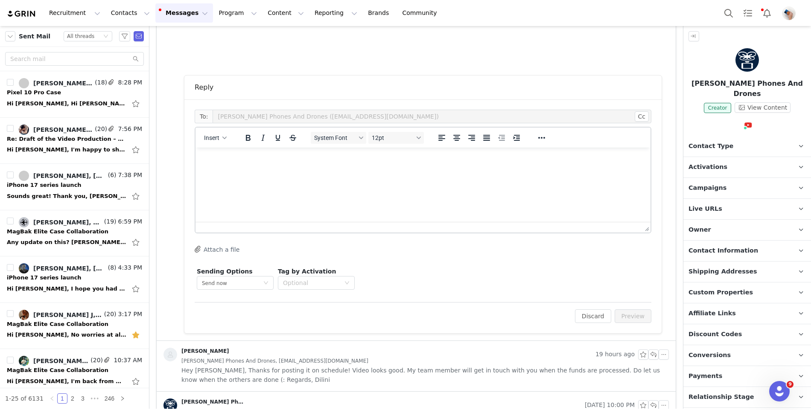
click at [221, 171] on html at bounding box center [422, 159] width 455 height 23
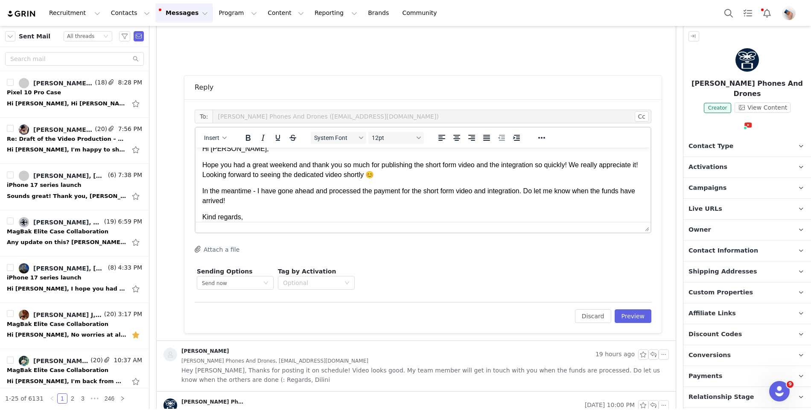
scroll to position [26, 0]
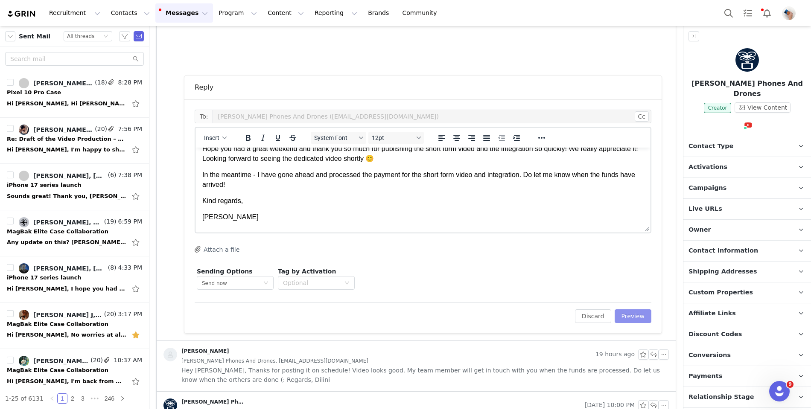
click at [635, 314] on button "Preview" at bounding box center [632, 316] width 37 height 14
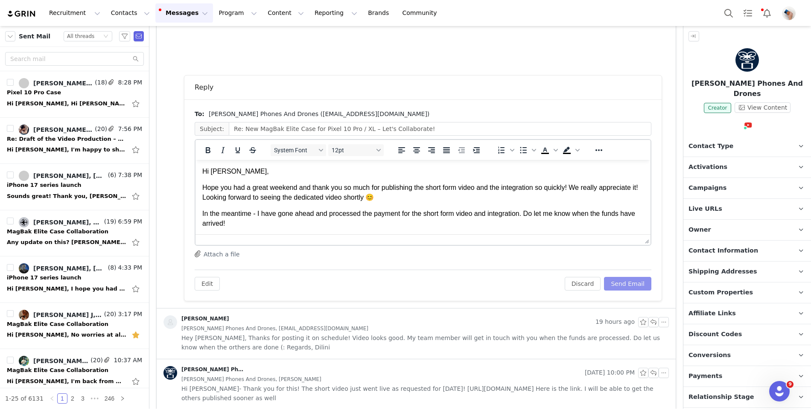
click at [632, 285] on button "Send Email" at bounding box center [627, 284] width 47 height 14
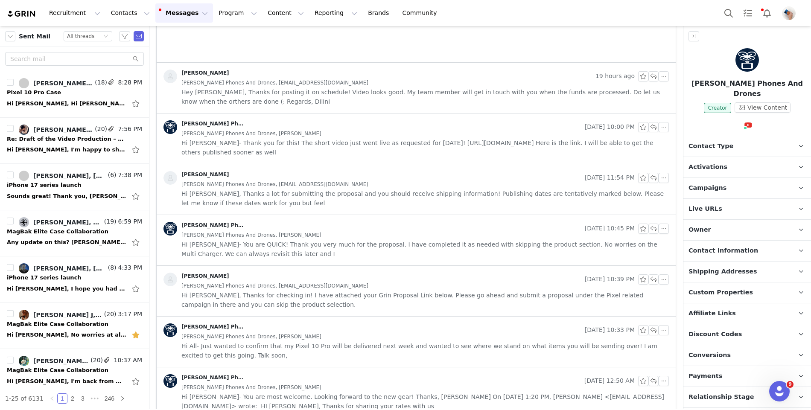
scroll to position [0, 0]
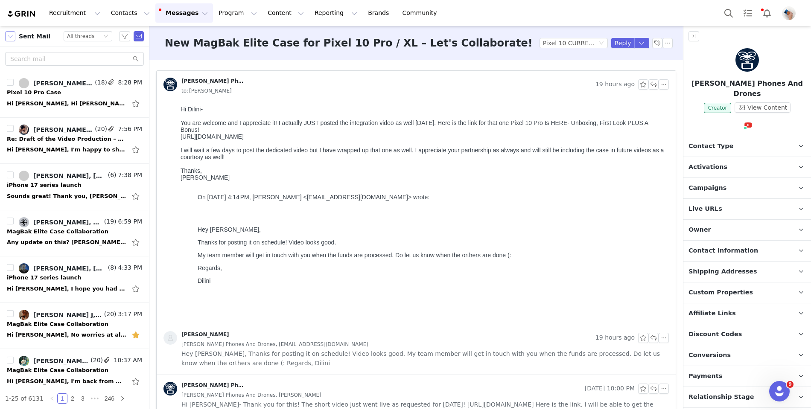
click at [8, 37] on button "button" at bounding box center [10, 36] width 10 height 10
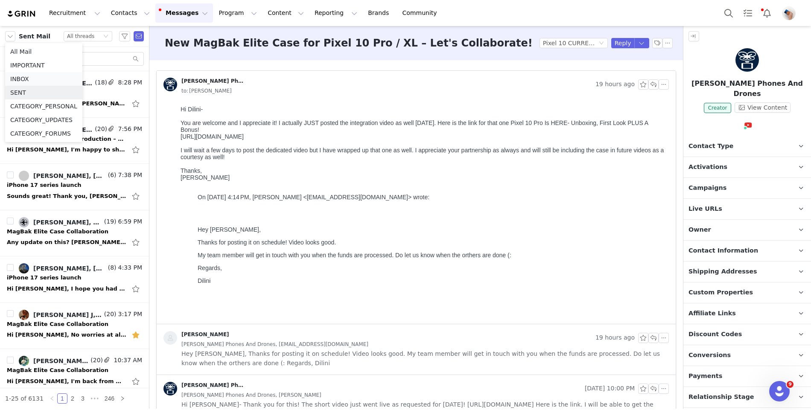
click at [26, 74] on li "INBOX" at bounding box center [43, 79] width 77 height 14
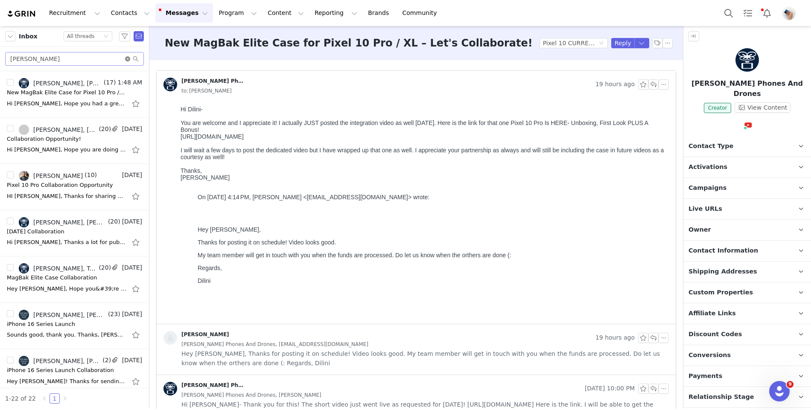
click at [129, 57] on icon "icon: close-circle" at bounding box center [127, 58] width 5 height 5
click at [112, 57] on input "text" at bounding box center [74, 59] width 139 height 14
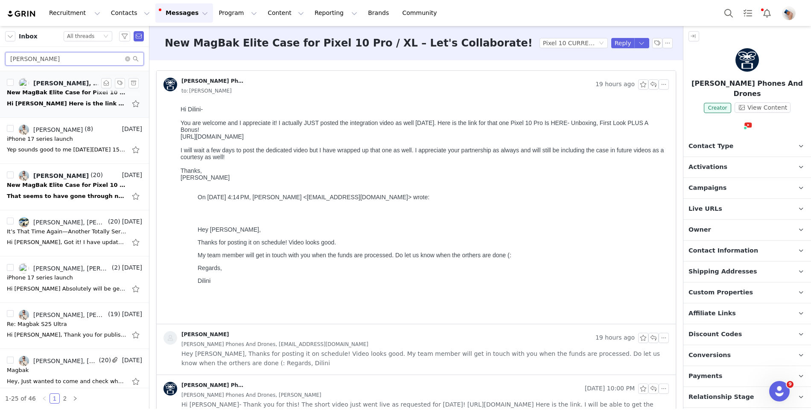
type input "[PERSON_NAME]"
click at [35, 110] on li "[PERSON_NAME], [PERSON_NAME] (20) 2:31 AM New MagBak Elite Case for Pixel 10 Pr…" at bounding box center [74, 94] width 149 height 46
click at [36, 104] on div "Hi [PERSON_NAME] Here is the link to the short ready for [DATE] : [URL][DOMAIN_…" at bounding box center [66, 103] width 119 height 9
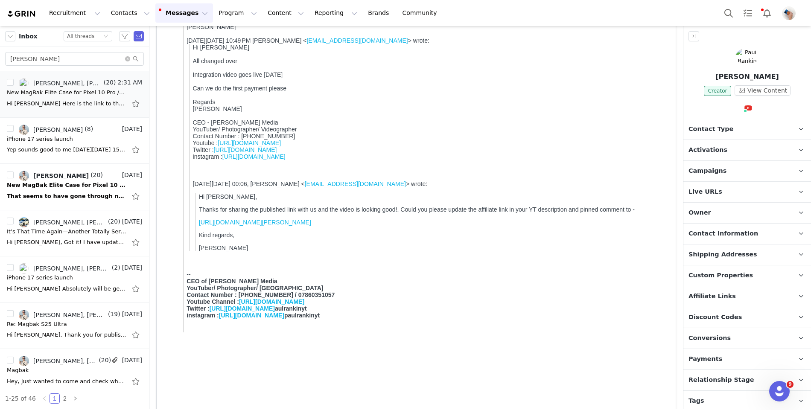
scroll to position [279, 0]
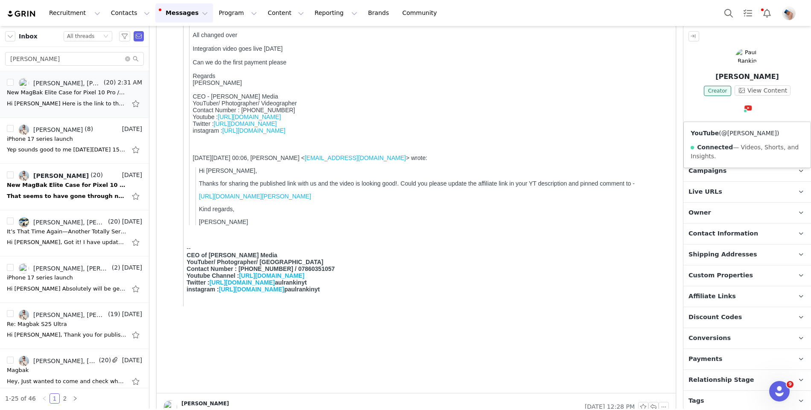
click at [737, 130] on link "@[PERSON_NAME]" at bounding box center [748, 133] width 55 height 7
